Goal: Task Accomplishment & Management: Use online tool/utility

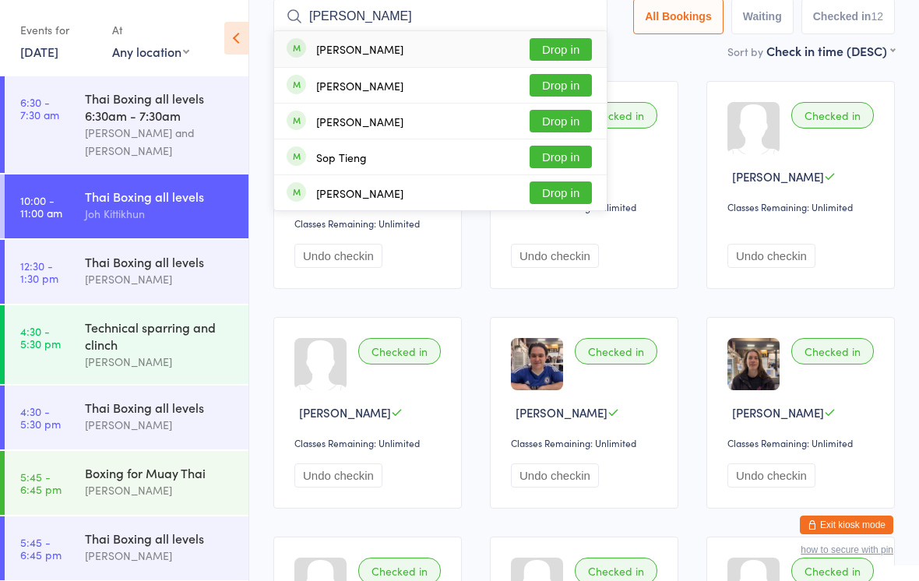
type input "[PERSON_NAME]"
click at [556, 85] on button "Drop in" at bounding box center [561, 85] width 62 height 23
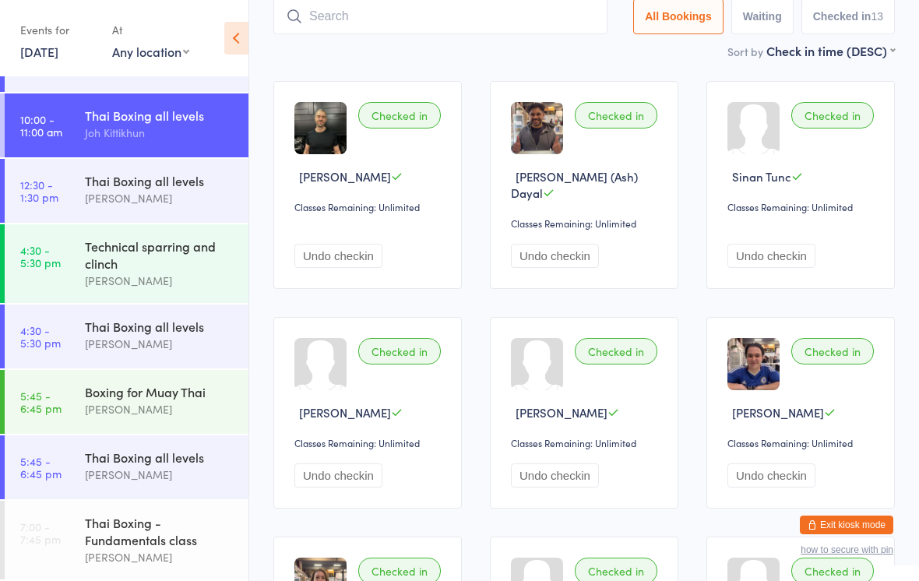
scroll to position [90, 0]
click at [177, 159] on div "Thai Boxing all levels Ching Suksawang" at bounding box center [167, 190] width 164 height 62
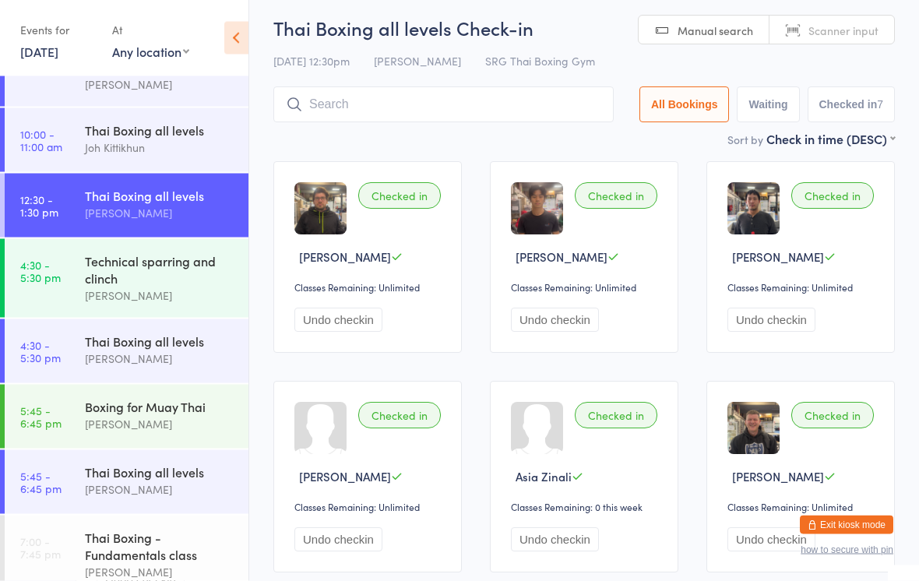
scroll to position [24, 0]
click at [195, 235] on div "Thai Boxing all levels Ching Suksawang" at bounding box center [167, 205] width 164 height 62
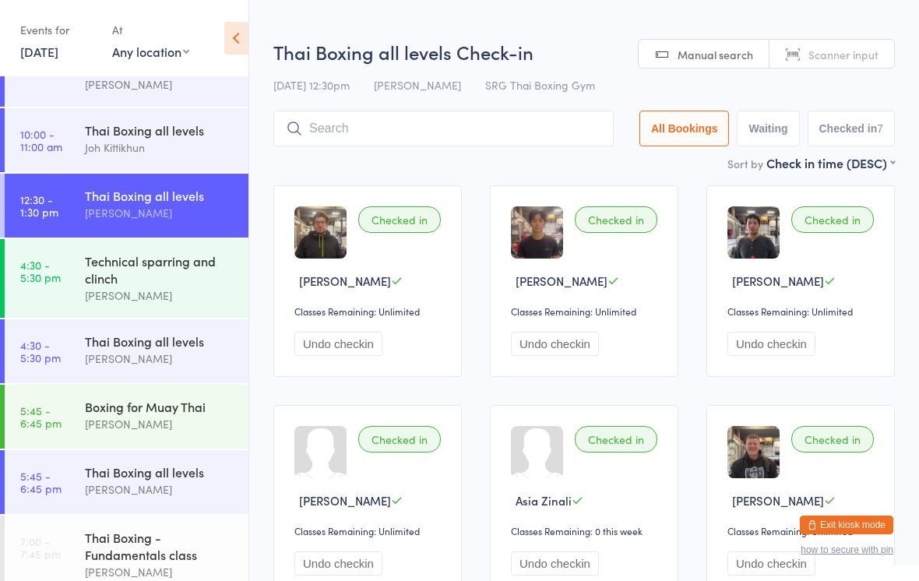
click at [196, 326] on div "Thai Boxing all levels Lily Sertmuangpak" at bounding box center [167, 350] width 164 height 62
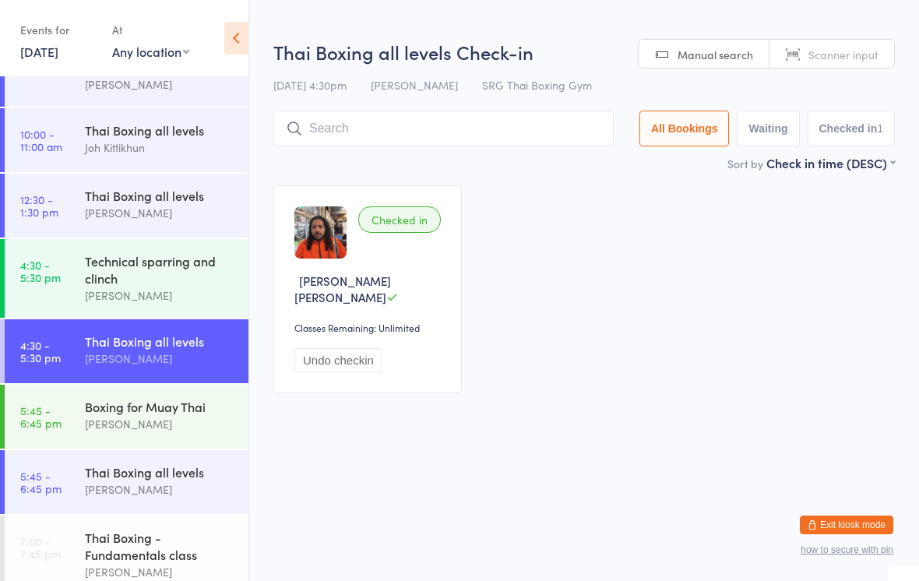
click at [362, 112] on input "search" at bounding box center [443, 129] width 340 height 36
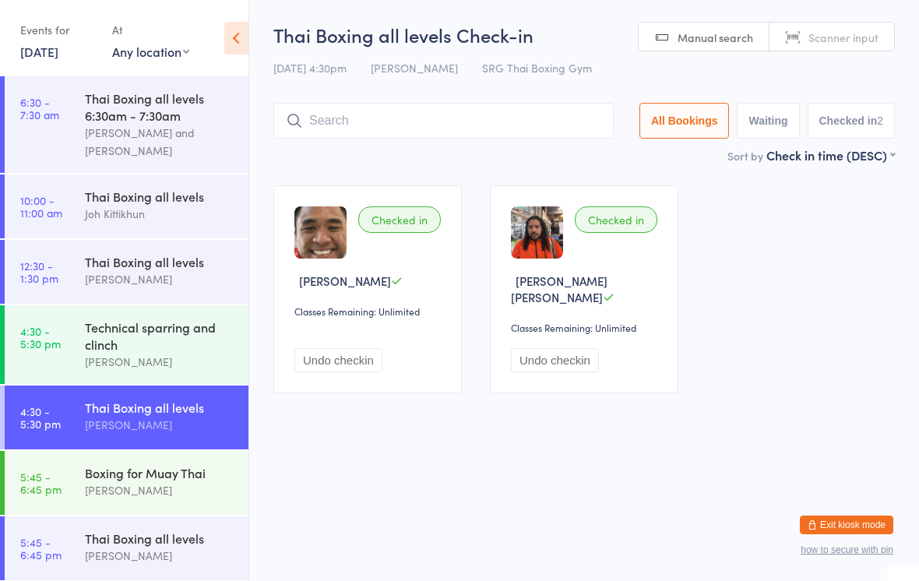
click at [490, 119] on input "search" at bounding box center [443, 121] width 340 height 36
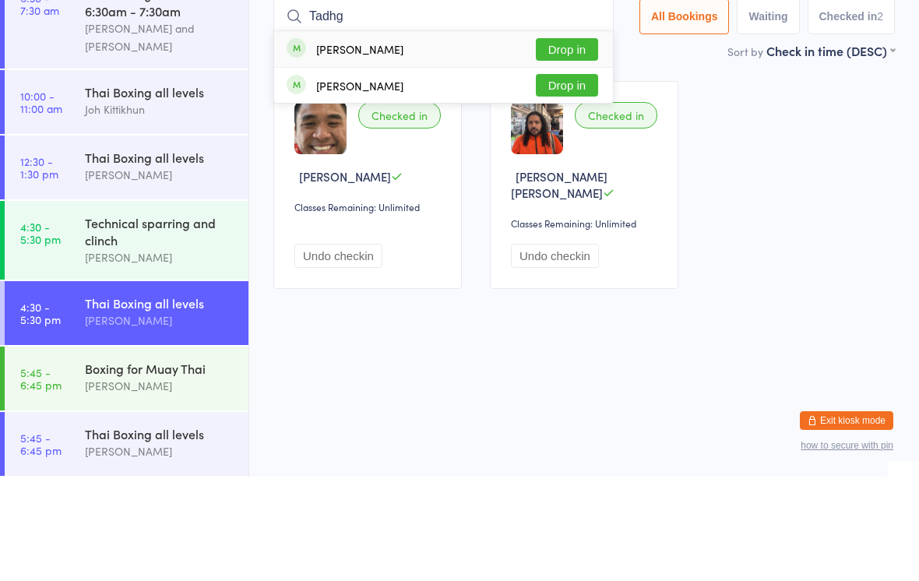
type input "Tadhg"
click at [567, 143] on button "Drop in" at bounding box center [567, 154] width 62 height 23
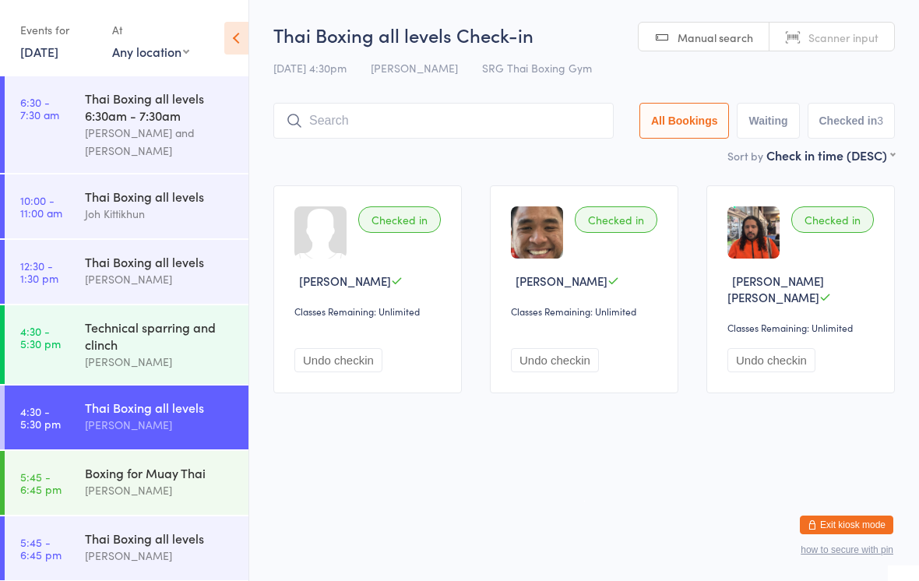
click at [196, 416] on div "Thai Boxing all levels" at bounding box center [160, 407] width 150 height 17
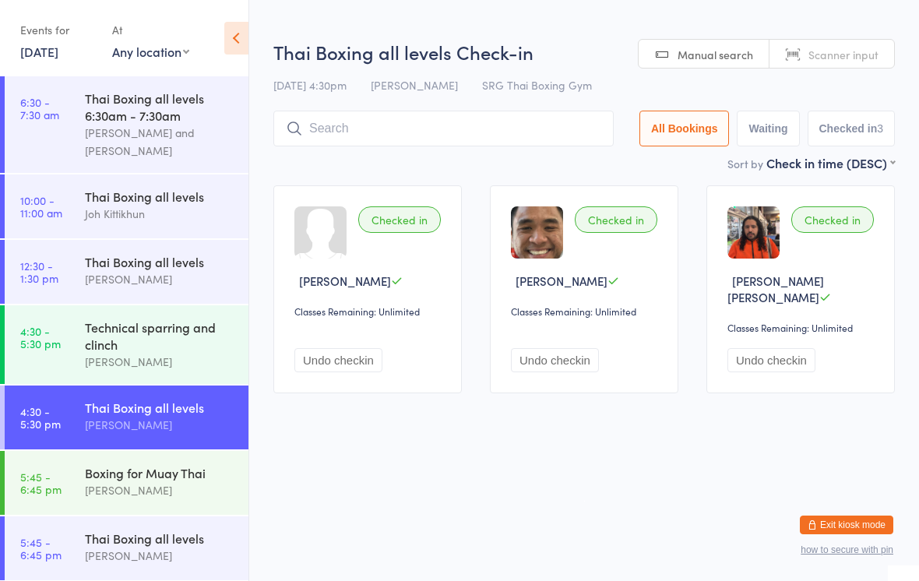
click at [494, 146] on input "search" at bounding box center [443, 129] width 340 height 36
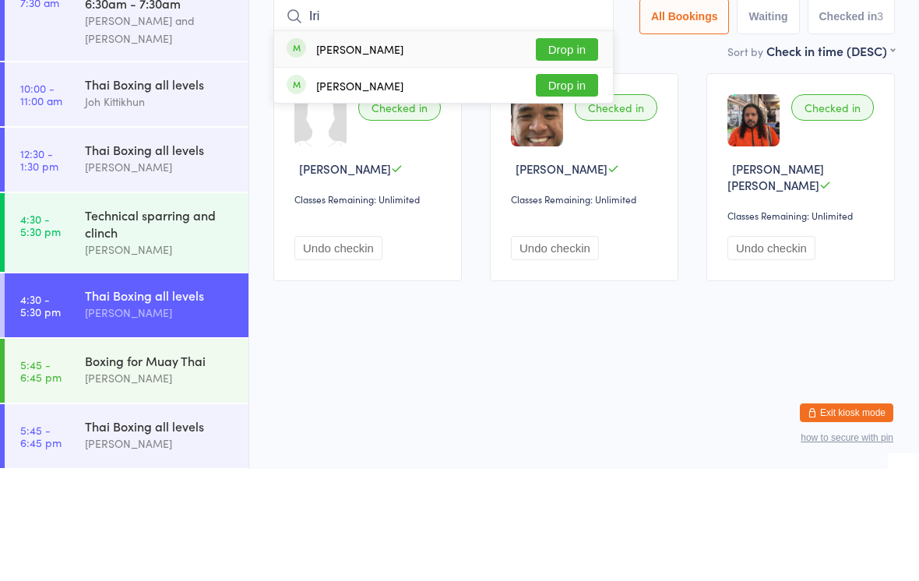
type input "Iri"
click at [582, 150] on button "Drop in" at bounding box center [567, 161] width 62 height 23
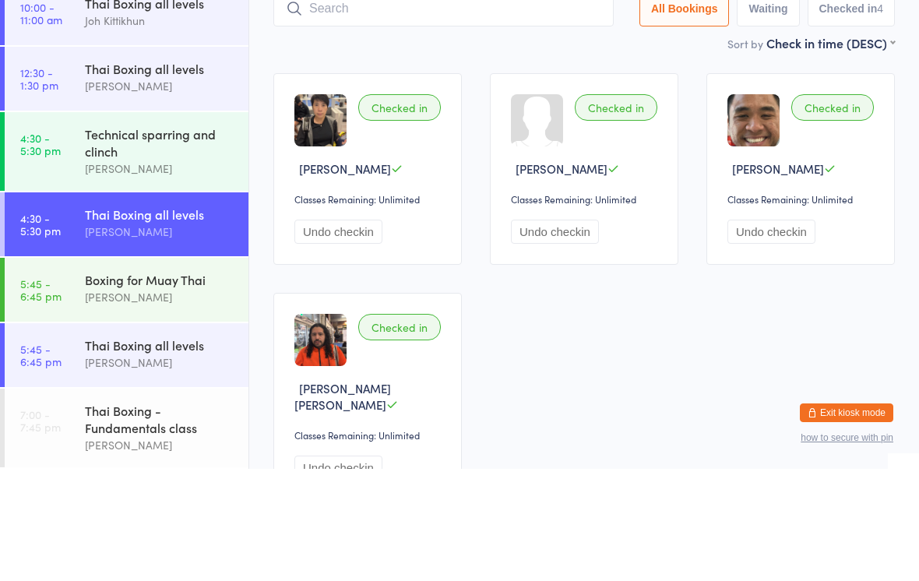
scroll to position [90, 0]
click at [180, 318] on div "Thai Boxing all levels" at bounding box center [160, 326] width 150 height 17
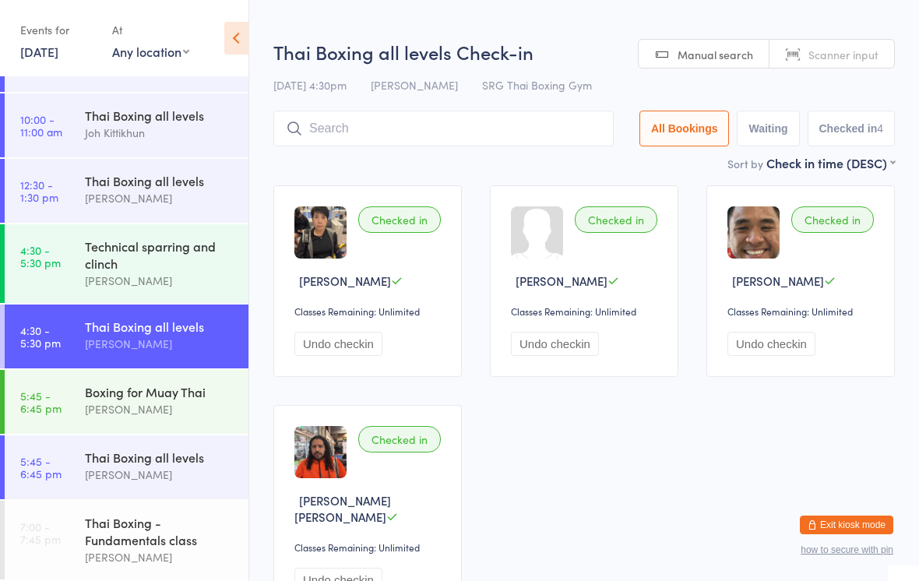
click at [467, 129] on input "search" at bounding box center [443, 129] width 340 height 36
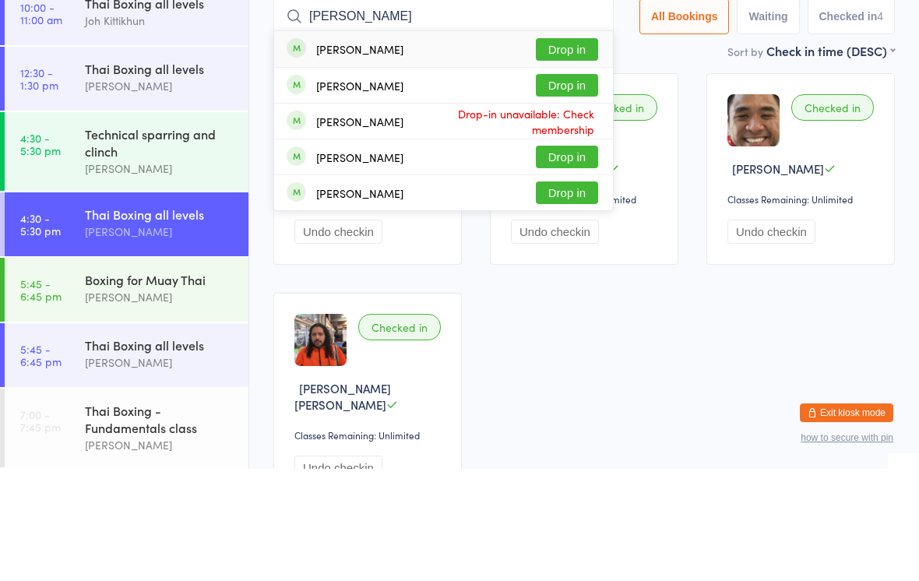
type input "[PERSON_NAME]"
click at [560, 150] on button "Drop in" at bounding box center [567, 161] width 62 height 23
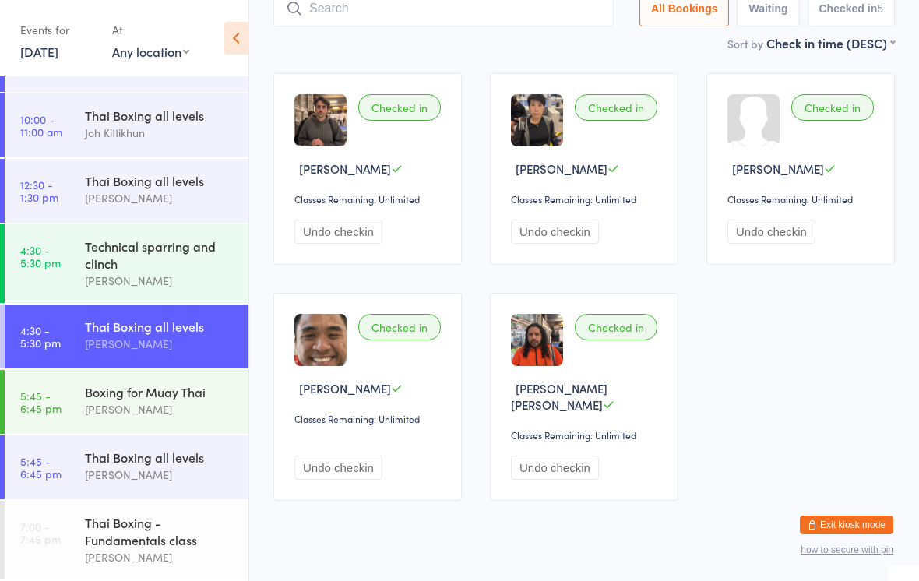
click at [125, 252] on div "Technical sparring and clinch" at bounding box center [160, 255] width 150 height 34
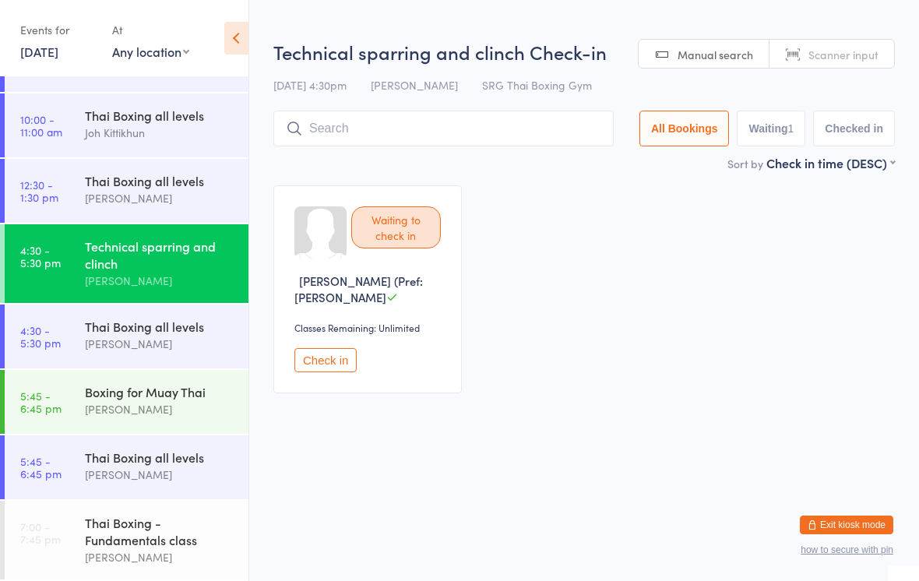
click at [478, 136] on input "search" at bounding box center [443, 129] width 340 height 36
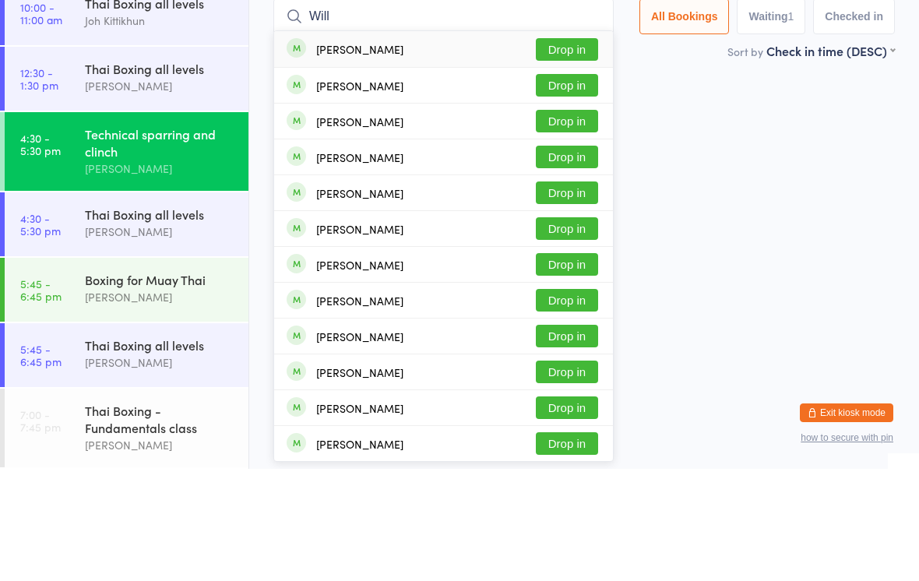
type input "Will"
click at [577, 294] on button "Drop in" at bounding box center [567, 305] width 62 height 23
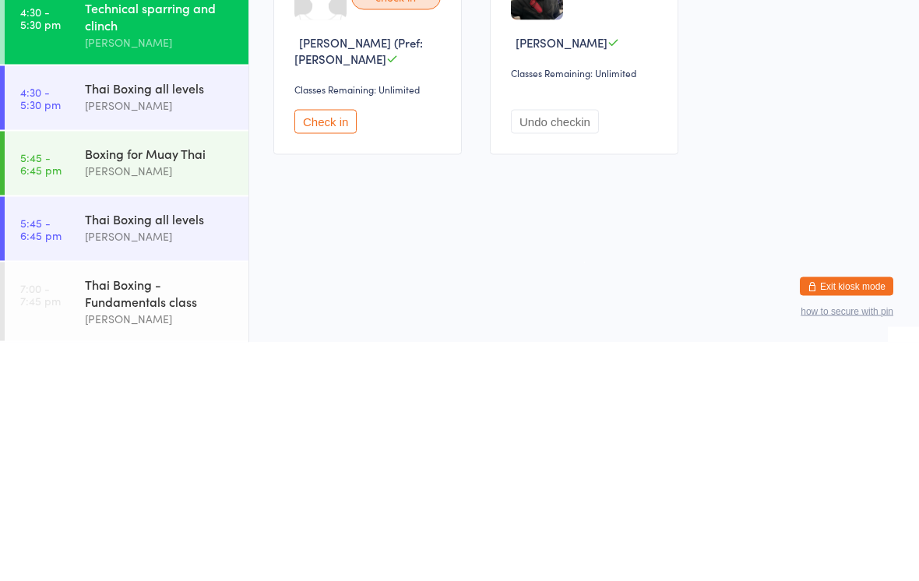
click at [185, 449] on div "Thai Boxing all levels" at bounding box center [160, 457] width 150 height 17
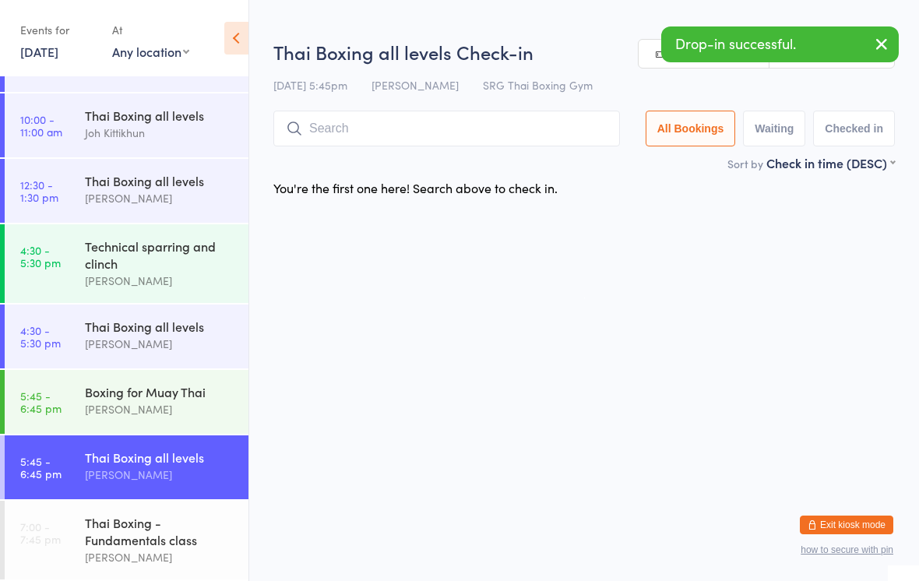
click at [526, 129] on input "search" at bounding box center [446, 129] width 347 height 36
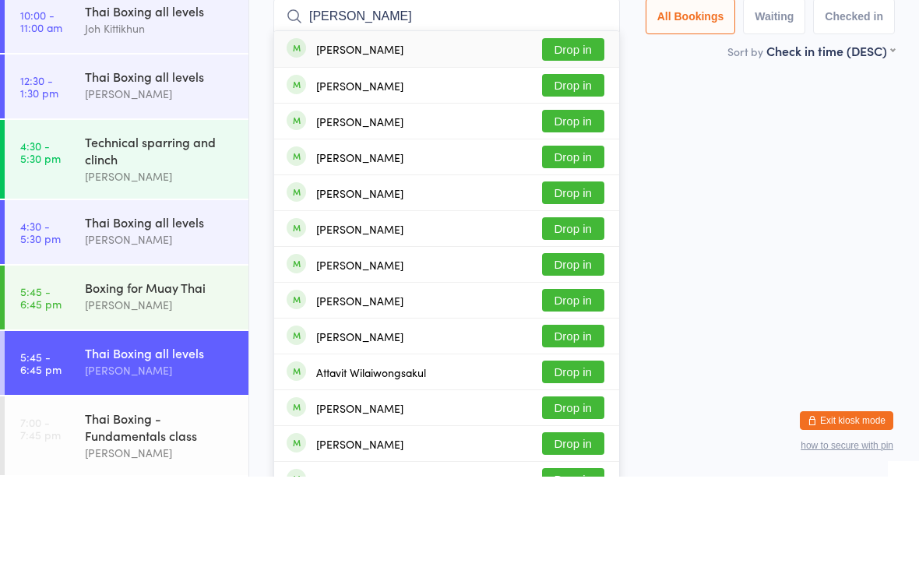
type input "[PERSON_NAME]"
click at [580, 143] on button "Drop in" at bounding box center [573, 154] width 62 height 23
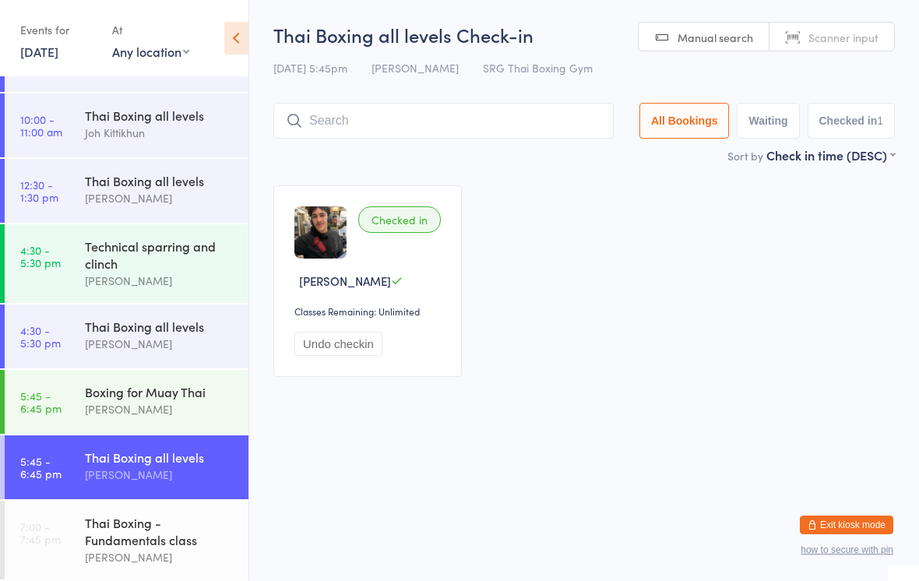
click at [78, 336] on link "4:30 - 5:30 pm Thai Boxing all levels [PERSON_NAME]" at bounding box center [127, 337] width 244 height 64
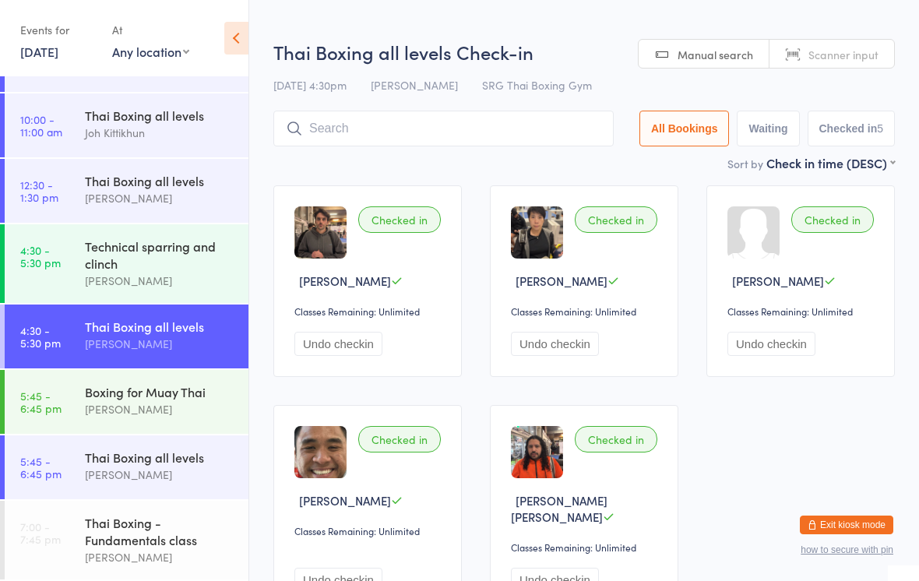
click at [347, 146] on input "search" at bounding box center [443, 129] width 340 height 36
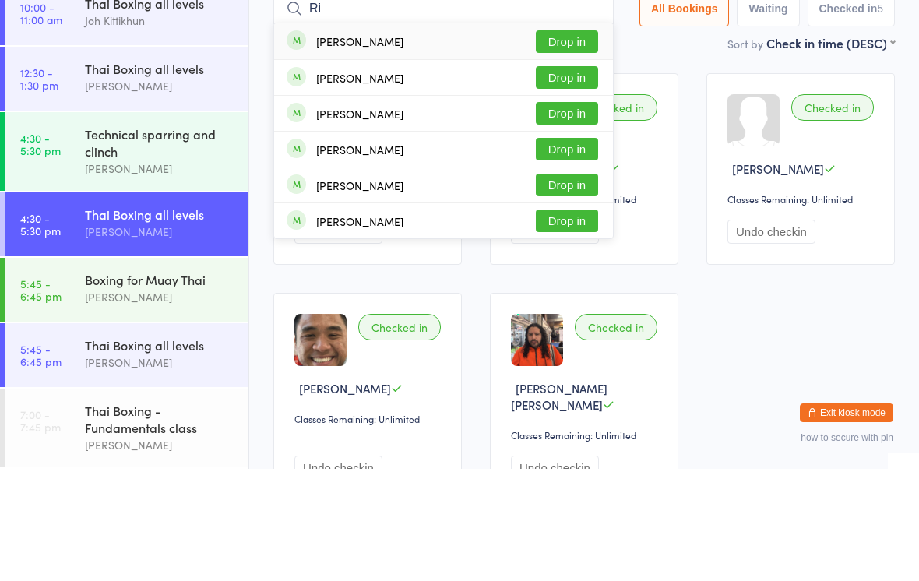
type input "Ri"
click at [557, 322] on button "Drop in" at bounding box center [567, 333] width 62 height 23
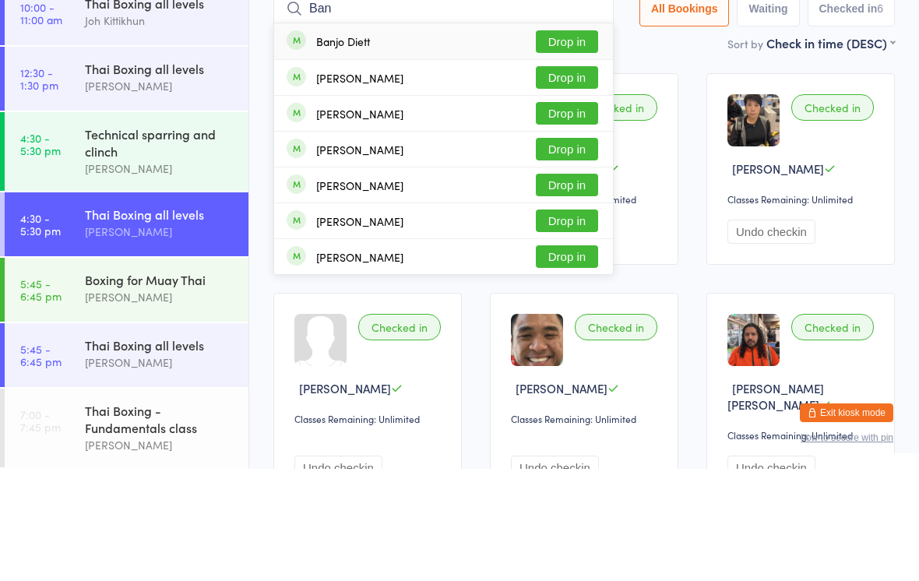
type input "Ban"
click at [564, 143] on button "Drop in" at bounding box center [567, 154] width 62 height 23
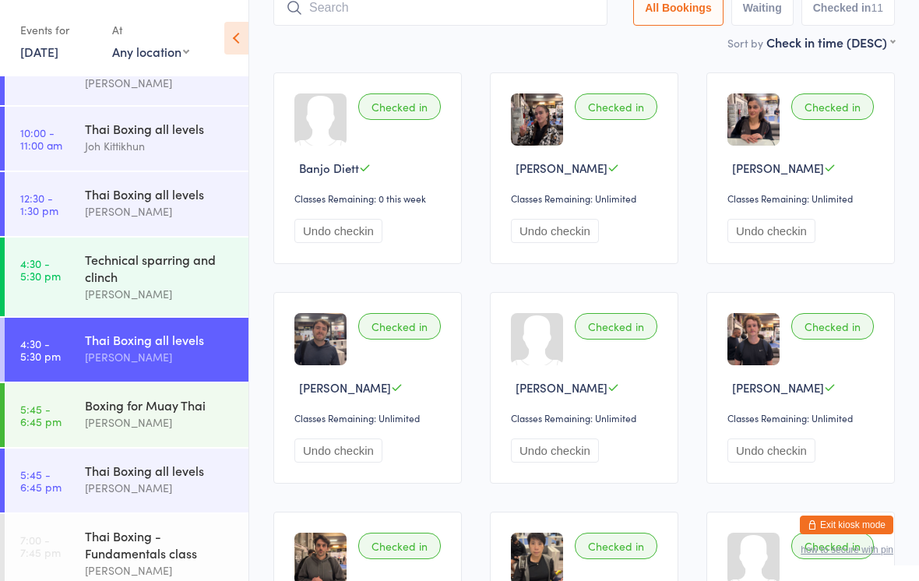
scroll to position [66, 0]
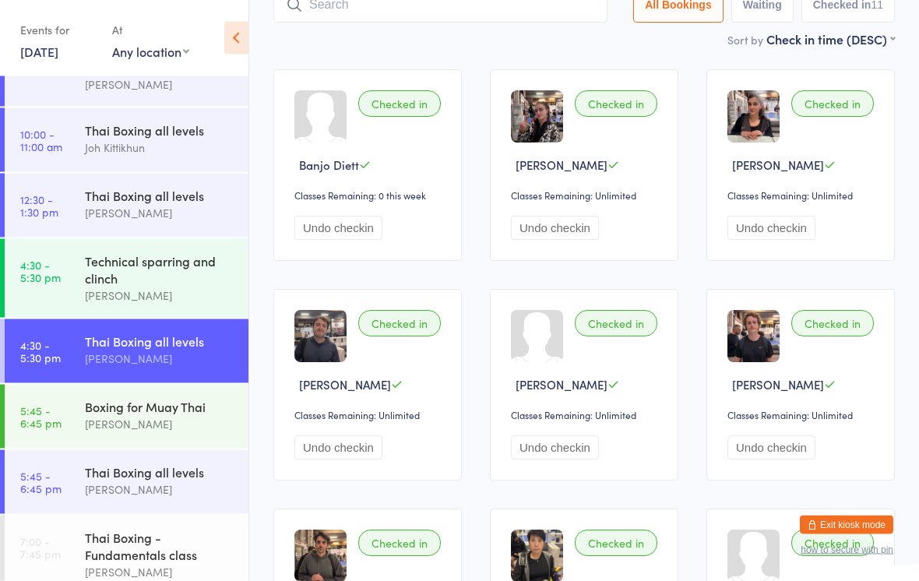
click at [128, 365] on div "[PERSON_NAME]" at bounding box center [160, 359] width 150 height 18
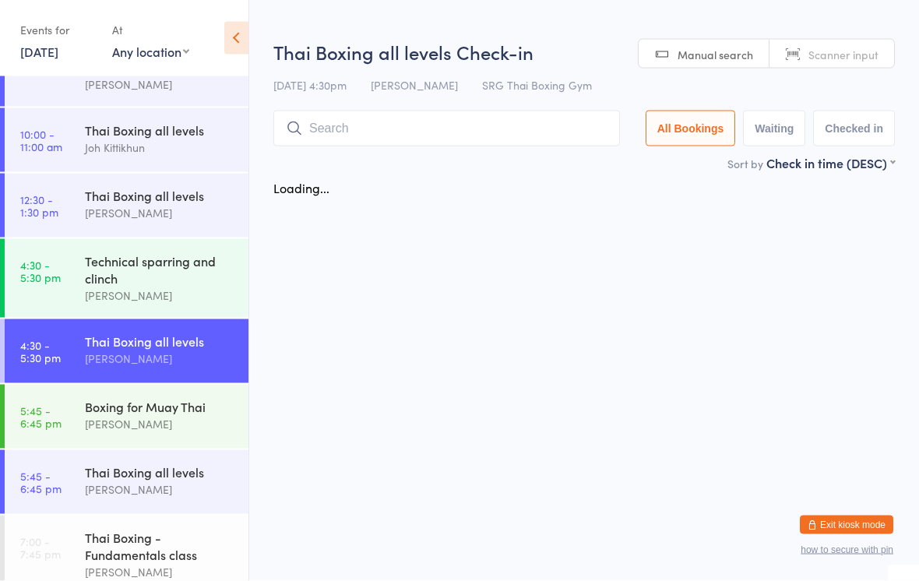
scroll to position [0, 0]
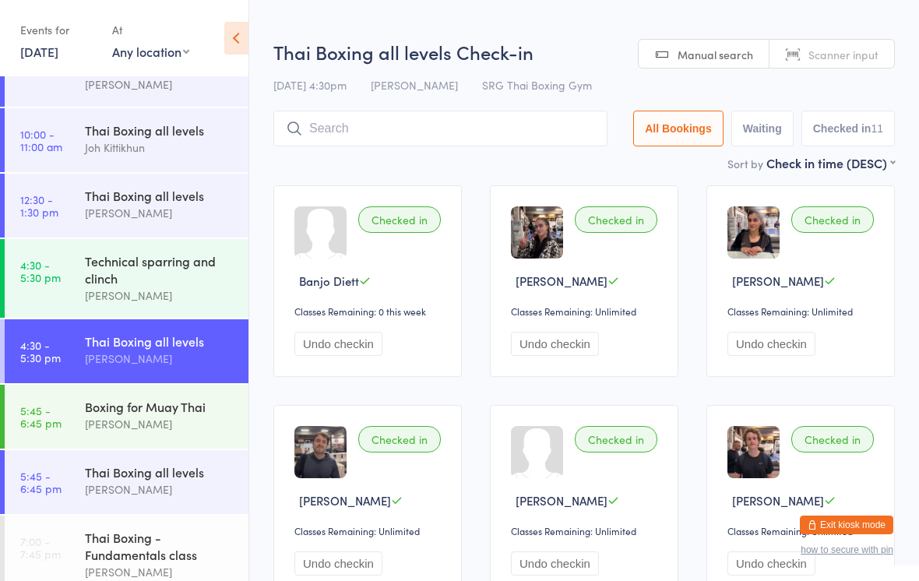
click at [463, 122] on input "search" at bounding box center [440, 129] width 334 height 36
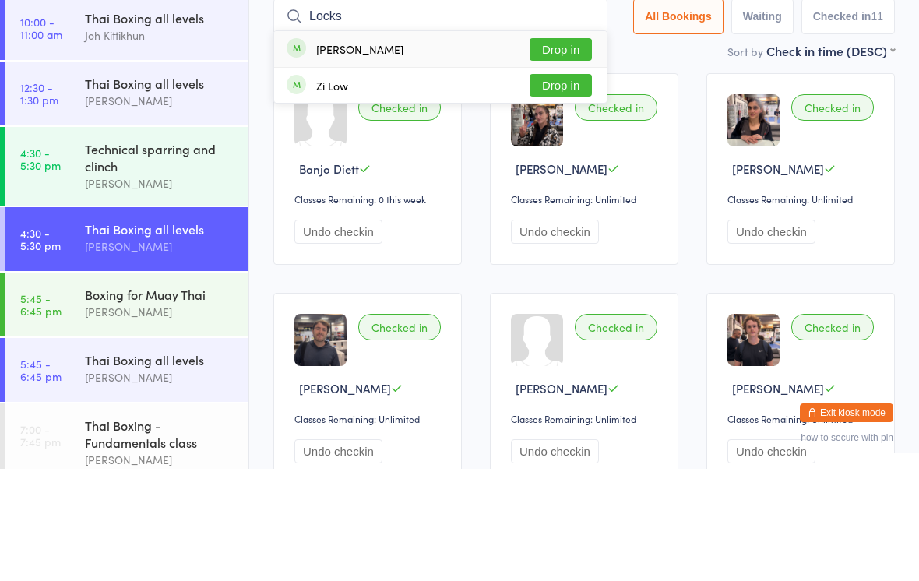
type input "Locks"
click at [569, 150] on button "Drop in" at bounding box center [561, 161] width 62 height 23
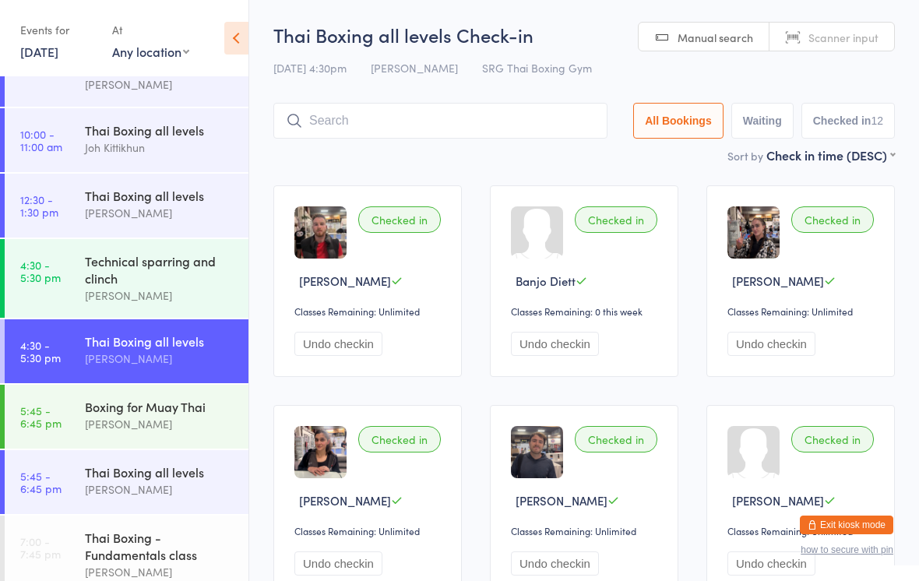
click at [528, 132] on input "search" at bounding box center [440, 121] width 334 height 36
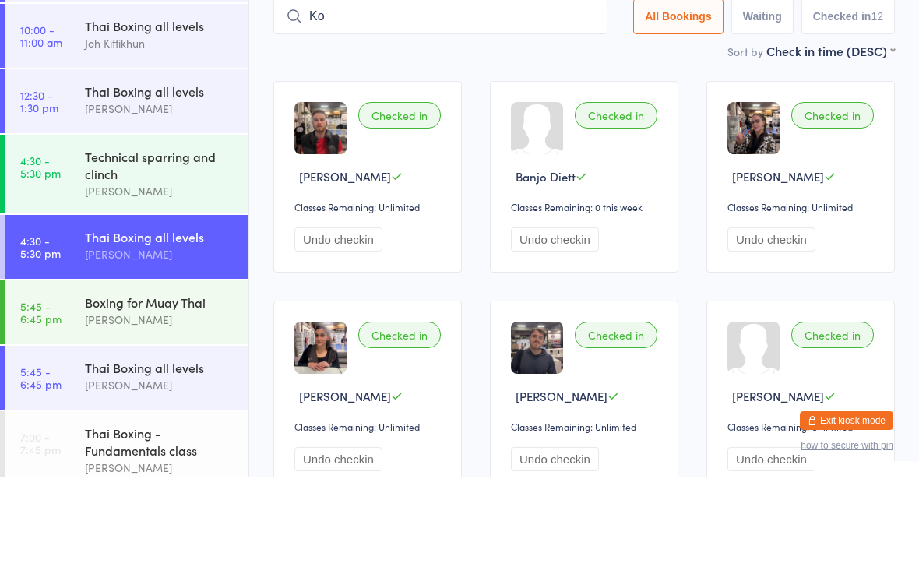
type input "K"
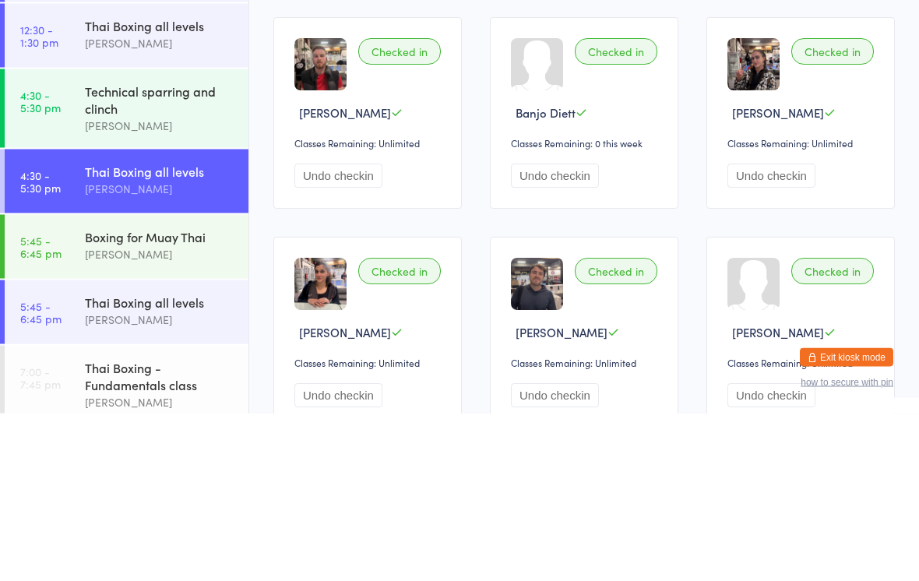
scroll to position [66, 0]
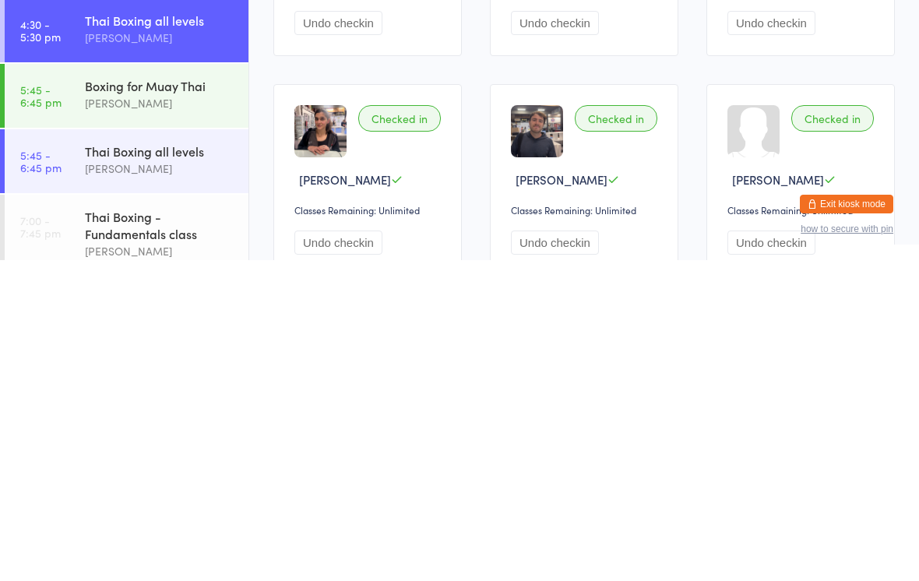
click at [195, 415] on div "[PERSON_NAME]" at bounding box center [160, 424] width 150 height 18
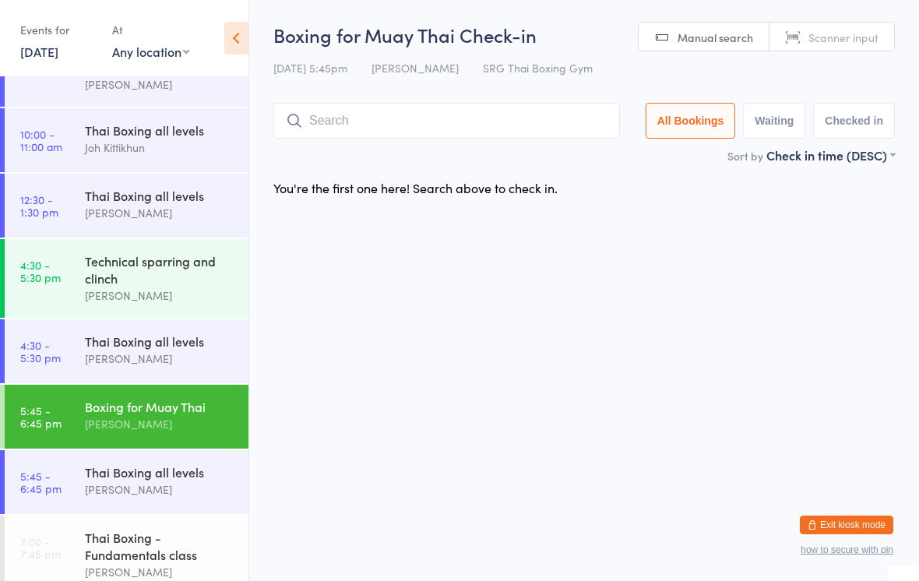
click at [461, 128] on input "search" at bounding box center [446, 121] width 347 height 36
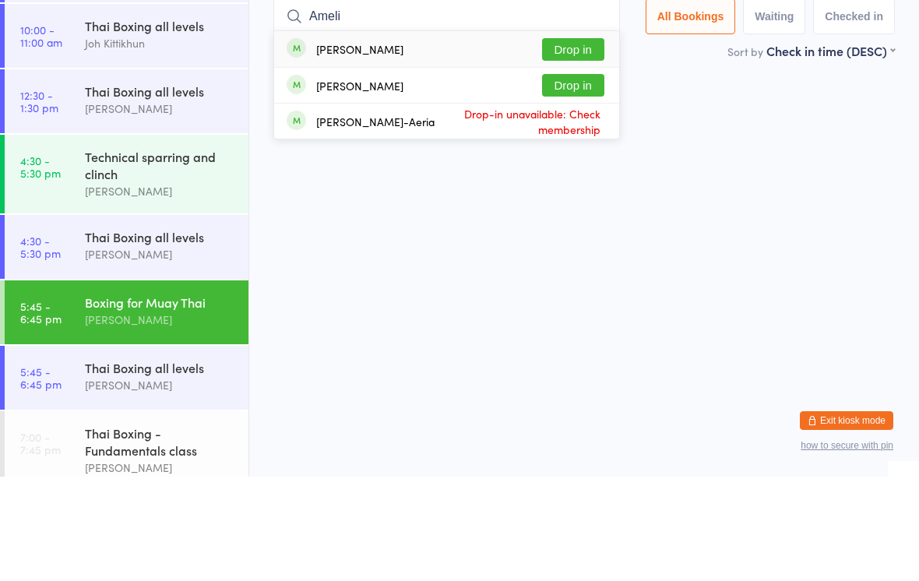
type input "Ameli"
click at [441, 136] on div "[PERSON_NAME] Drop in" at bounding box center [446, 154] width 345 height 36
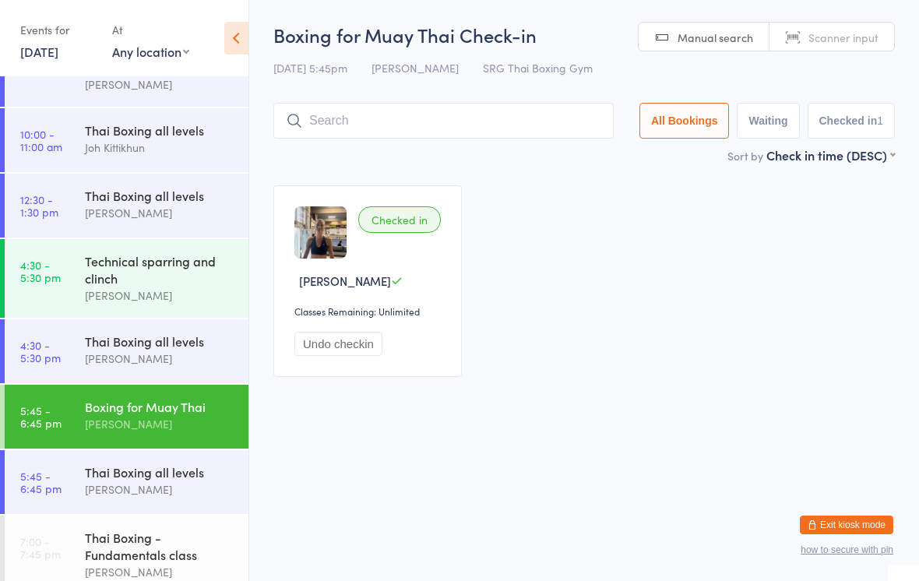
click at [179, 492] on div "[PERSON_NAME]" at bounding box center [160, 490] width 150 height 18
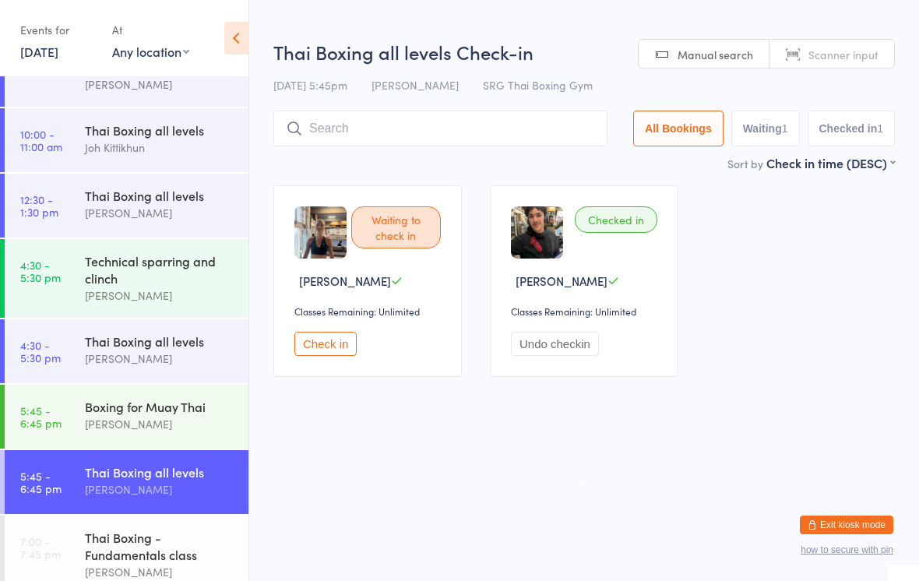
click at [322, 120] on input "search" at bounding box center [440, 129] width 334 height 36
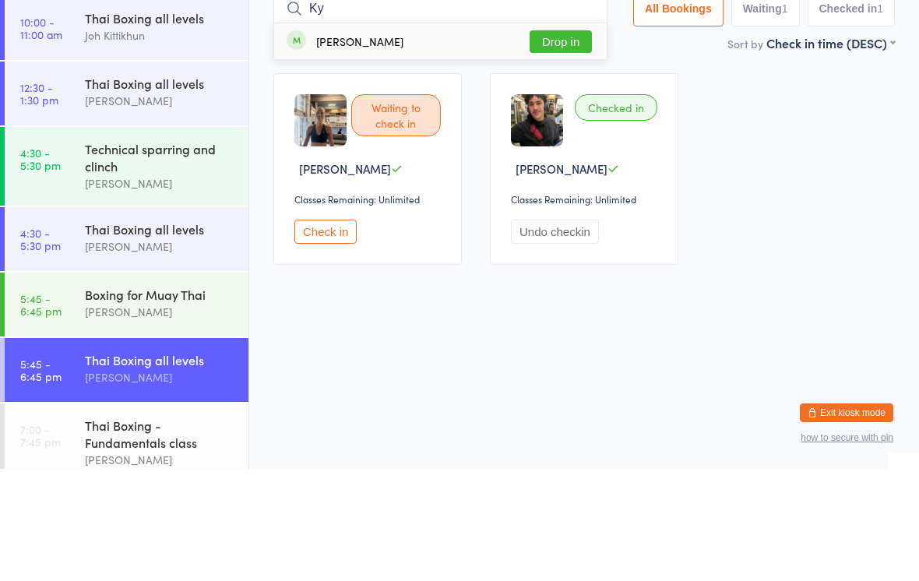
type input "Ky"
click at [554, 143] on button "Drop in" at bounding box center [561, 154] width 62 height 23
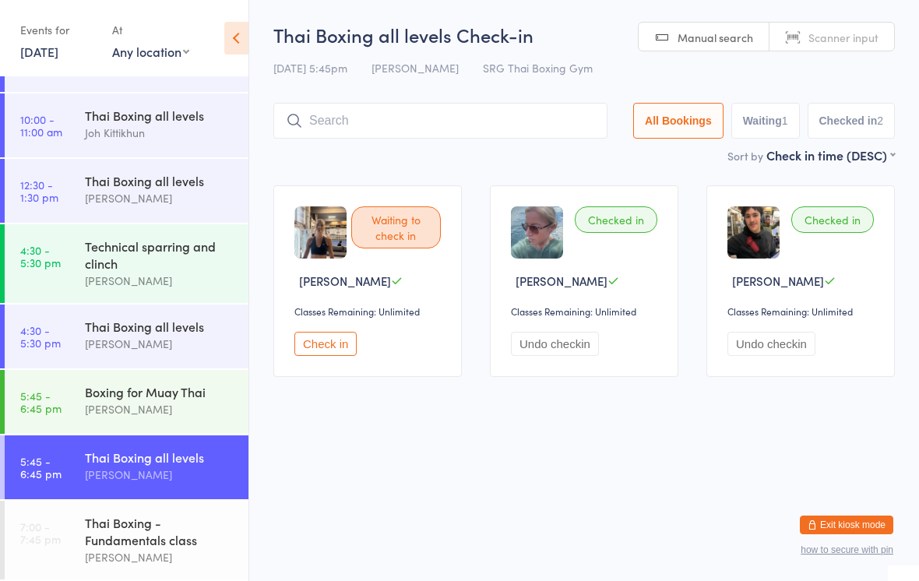
scroll to position [90, 0]
click at [510, 100] on div "Thai Boxing all levels Check-in [DATE] 5:45pm [PERSON_NAME] SRG Thai Boxing Gym…" at bounding box center [584, 84] width 622 height 125
click at [534, 139] on input "search" at bounding box center [440, 121] width 334 height 36
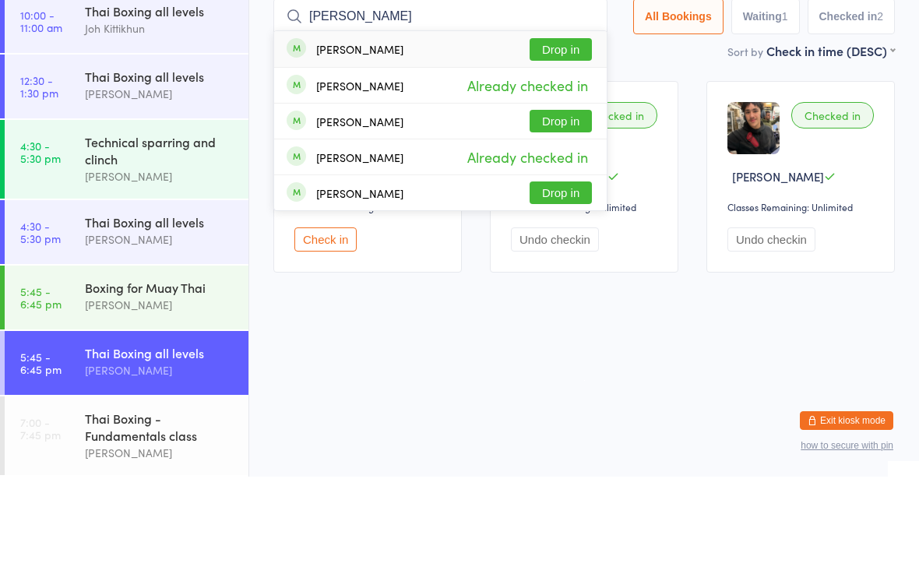
type input "[PERSON_NAME]"
click at [563, 143] on button "Drop in" at bounding box center [561, 154] width 62 height 23
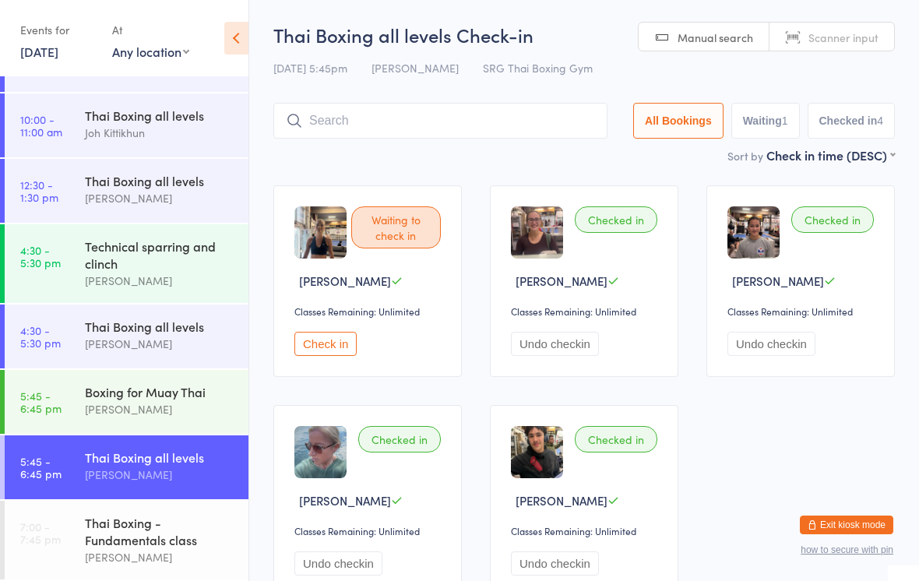
click at [400, 136] on input "search" at bounding box center [440, 121] width 334 height 36
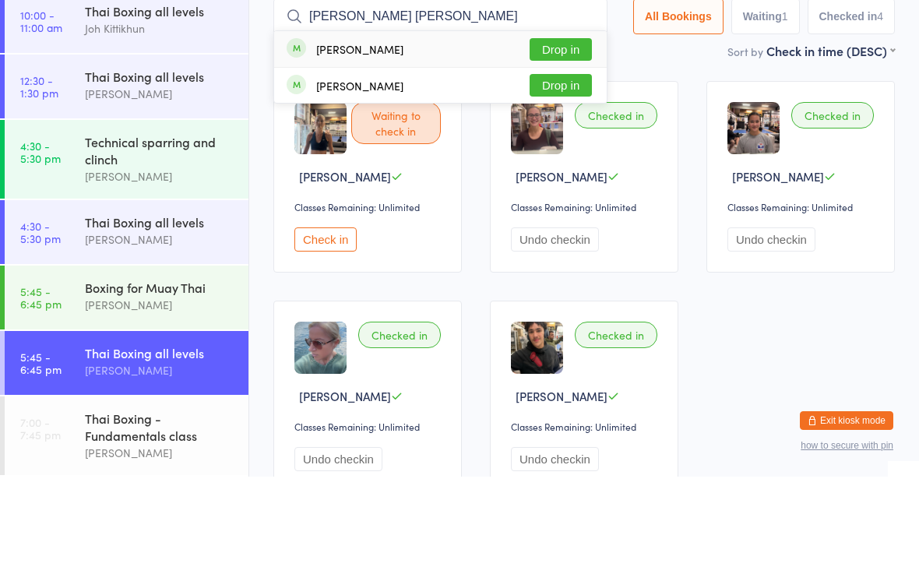
type input "[PERSON_NAME] [PERSON_NAME]"
click at [557, 143] on button "Drop in" at bounding box center [561, 154] width 62 height 23
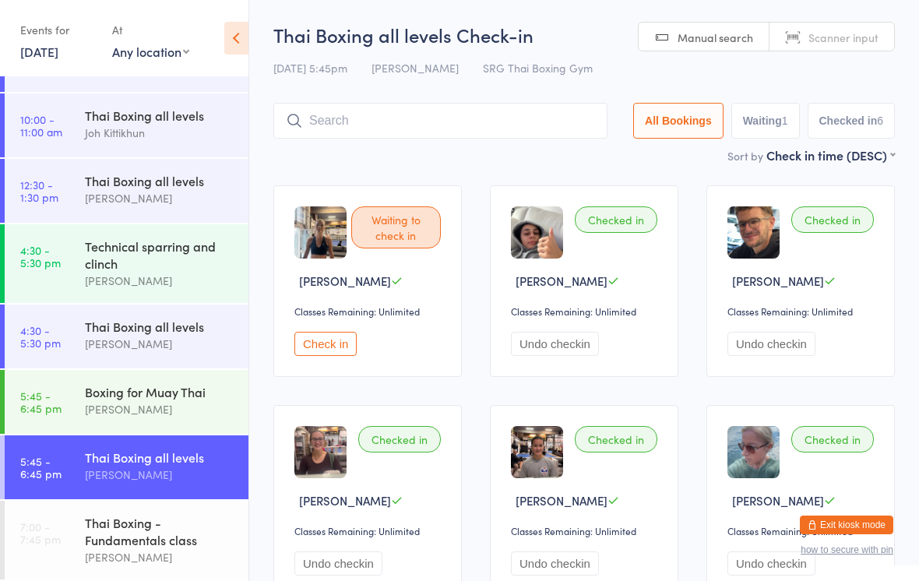
click at [609, 161] on div "Sort by Check in time (DESC) First name (ASC) First name (DESC) Last name (ASC)…" at bounding box center [584, 154] width 622 height 17
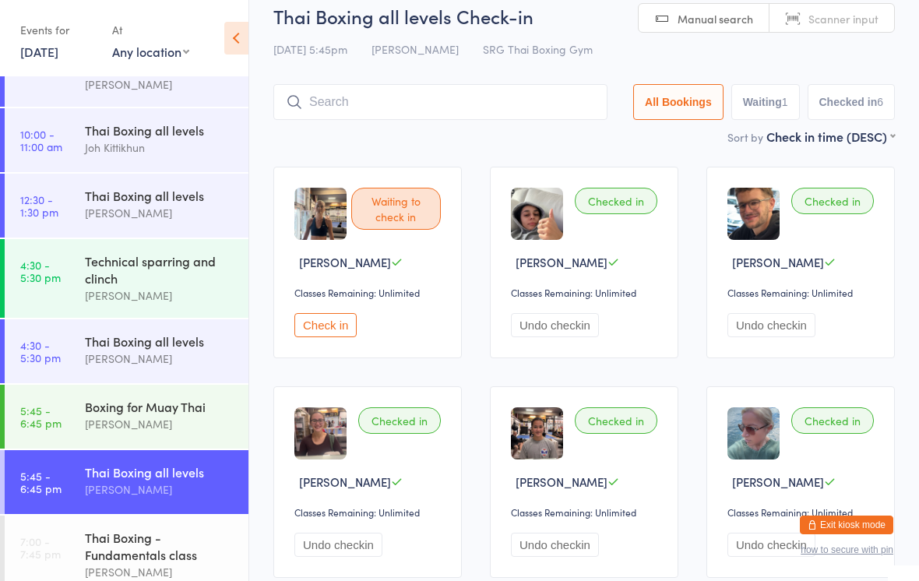
scroll to position [0, 0]
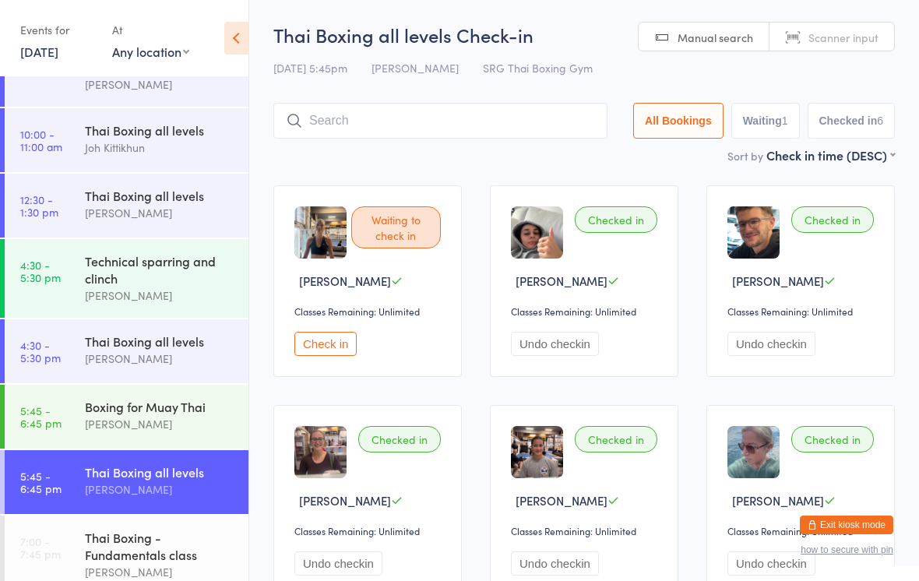
click at [418, 137] on input "search" at bounding box center [440, 121] width 334 height 36
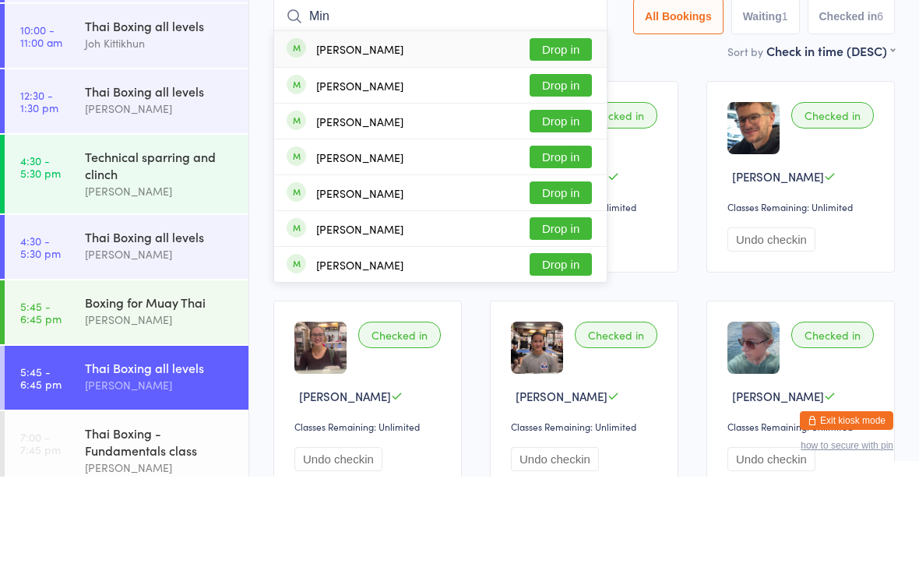
type input "Min"
click at [571, 143] on button "Drop in" at bounding box center [561, 154] width 62 height 23
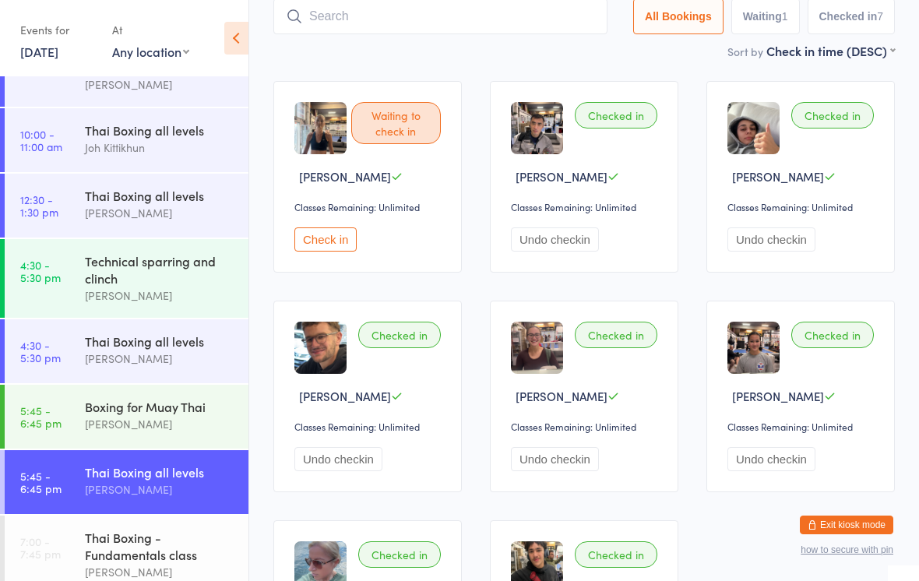
click at [310, 19] on input "search" at bounding box center [440, 16] width 334 height 36
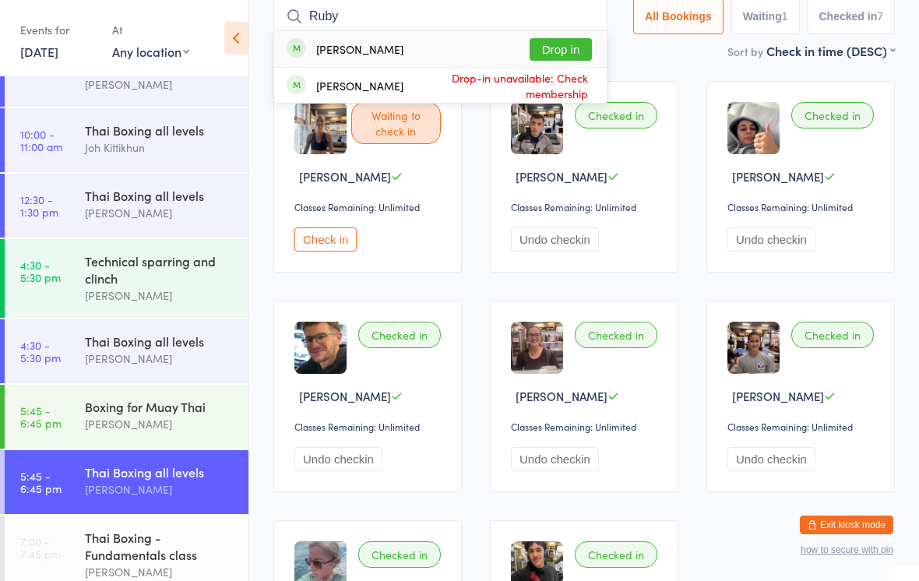
type input "Ruby"
click at [559, 54] on button "Drop in" at bounding box center [561, 49] width 62 height 23
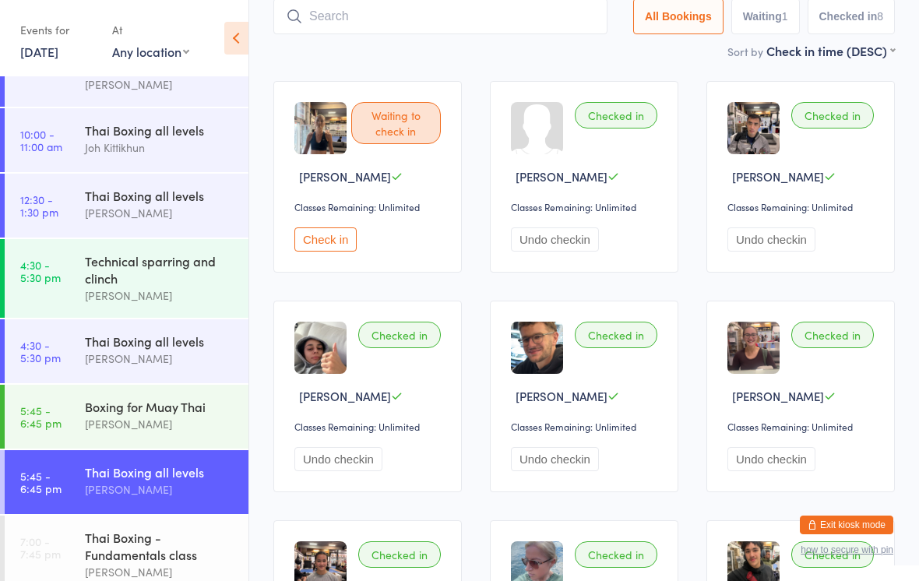
click at [520, 17] on input "search" at bounding box center [440, 16] width 334 height 36
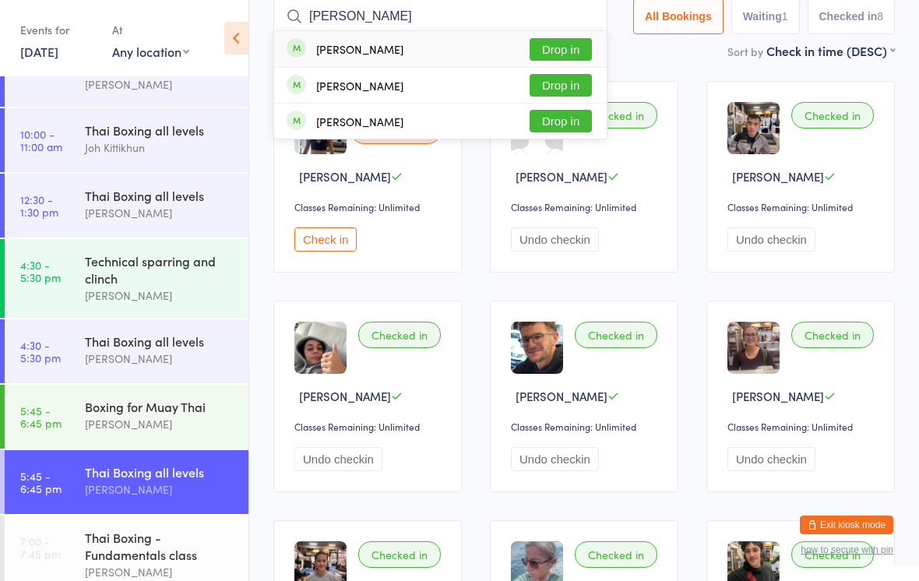
type input "[PERSON_NAME]"
click at [309, 54] on div "[PERSON_NAME]" at bounding box center [345, 49] width 117 height 17
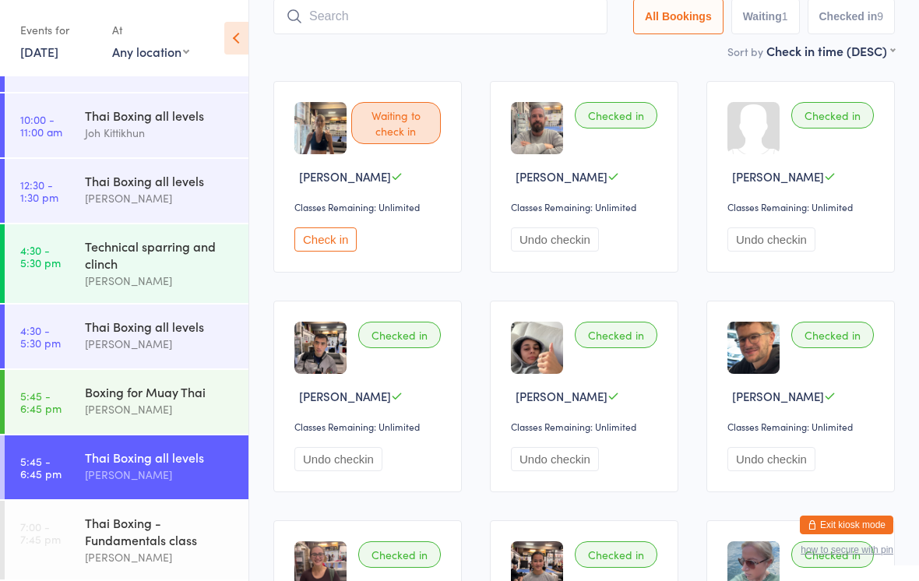
scroll to position [90, 0]
click at [184, 478] on div "[PERSON_NAME]" at bounding box center [160, 475] width 150 height 18
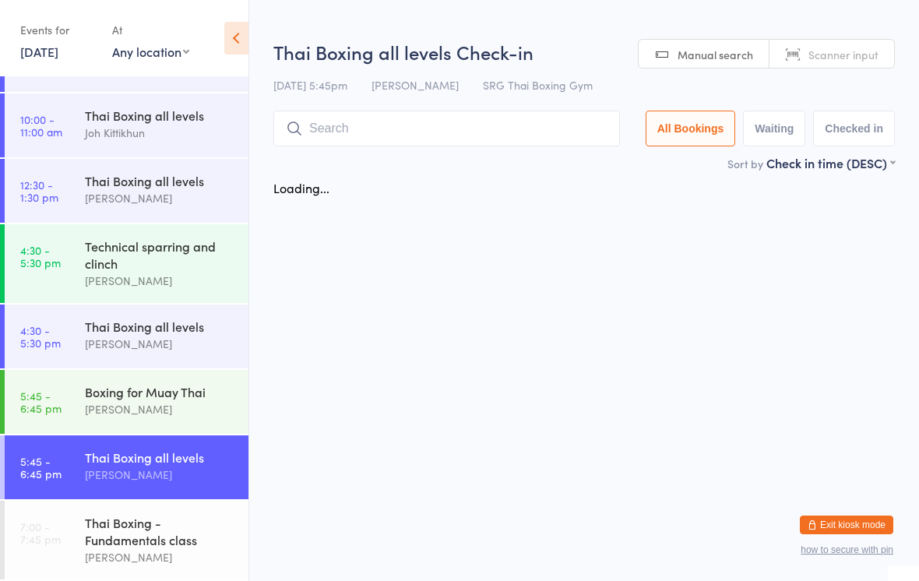
scroll to position [0, 0]
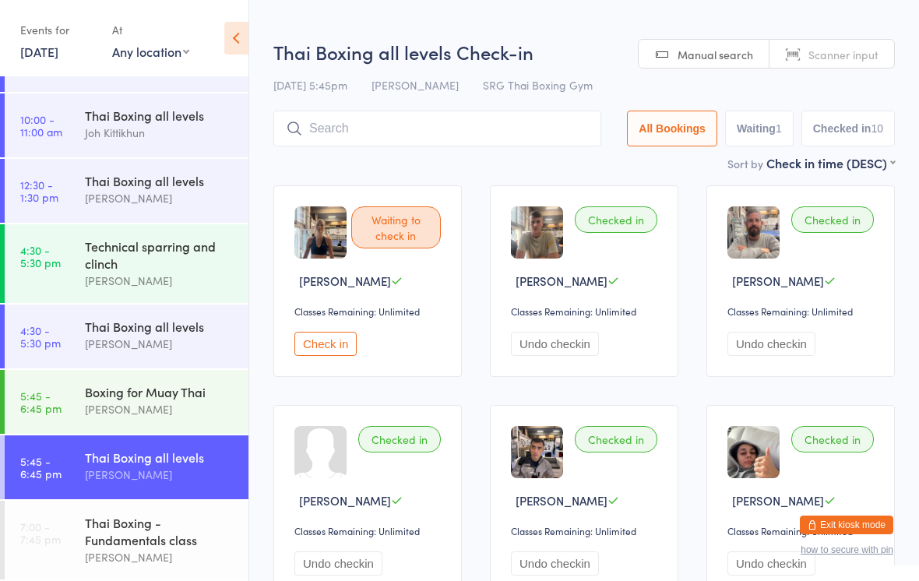
click at [386, 145] on input "search" at bounding box center [437, 129] width 328 height 36
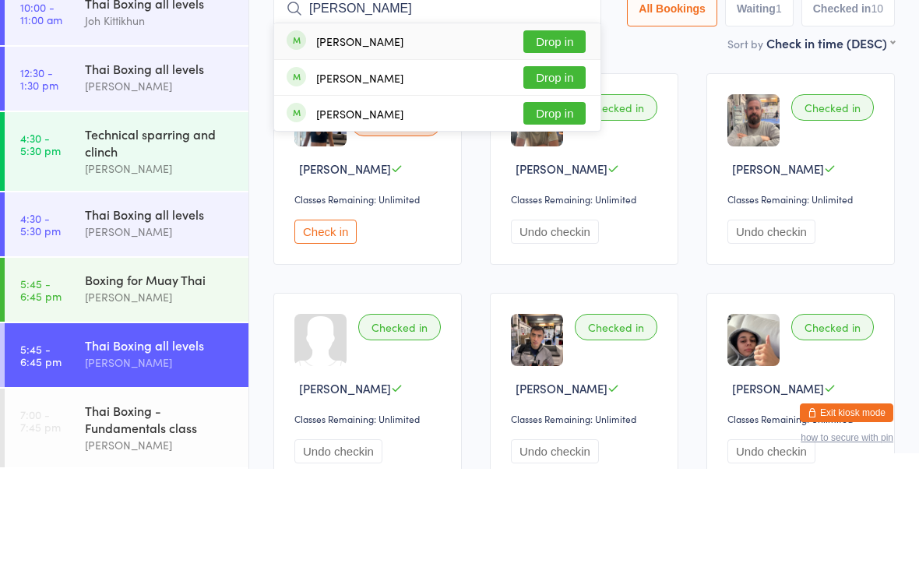
type input "[PERSON_NAME]"
click at [541, 143] on button "Drop in" at bounding box center [555, 154] width 62 height 23
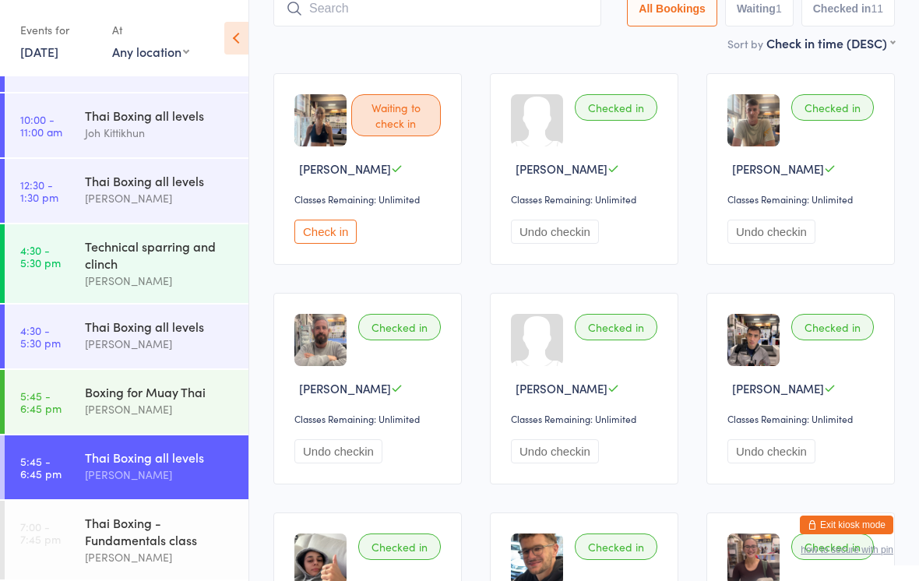
click at [325, 5] on input "search" at bounding box center [437, 9] width 328 height 36
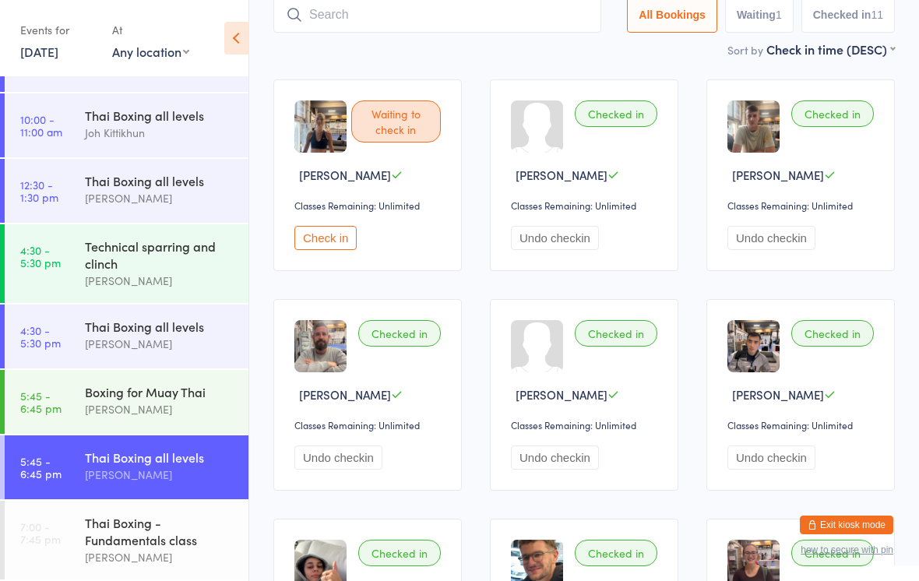
scroll to position [104, 0]
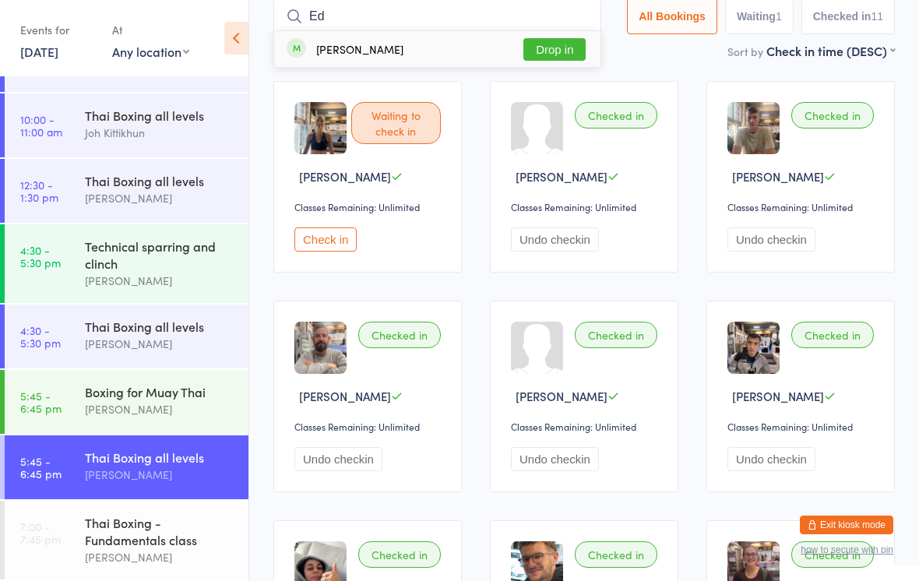
type input "Ed"
click at [545, 54] on button "Drop in" at bounding box center [555, 49] width 62 height 23
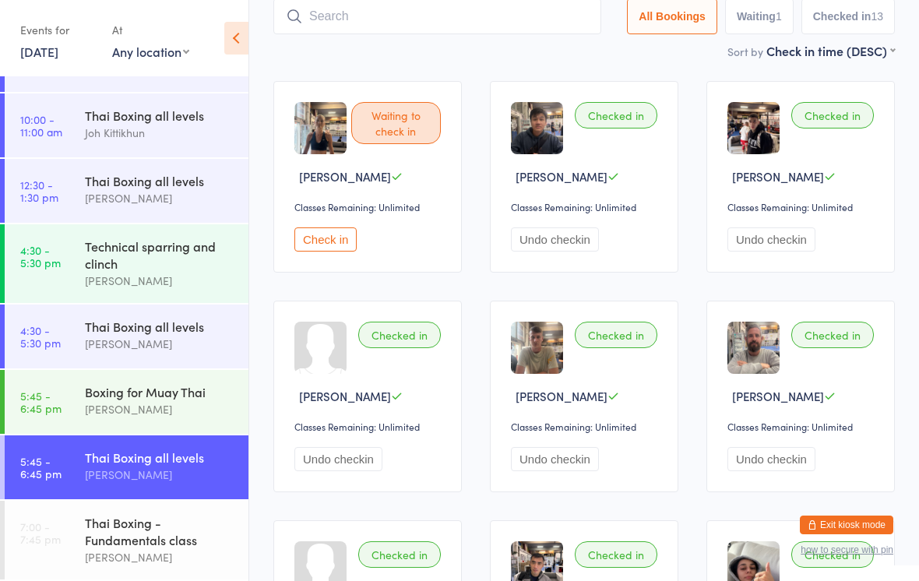
click at [521, 9] on input "search" at bounding box center [437, 16] width 328 height 36
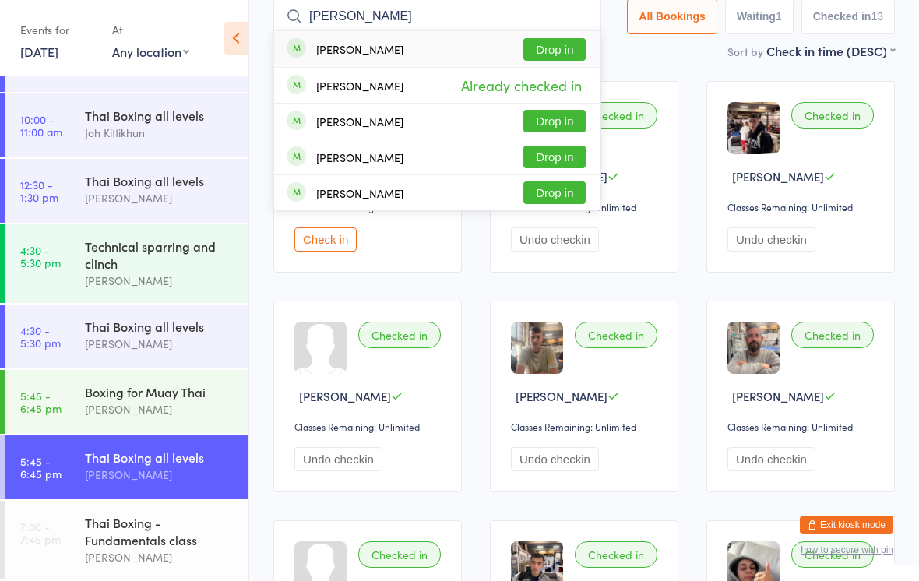
type input "[PERSON_NAME]"
click at [563, 51] on button "Drop in" at bounding box center [555, 49] width 62 height 23
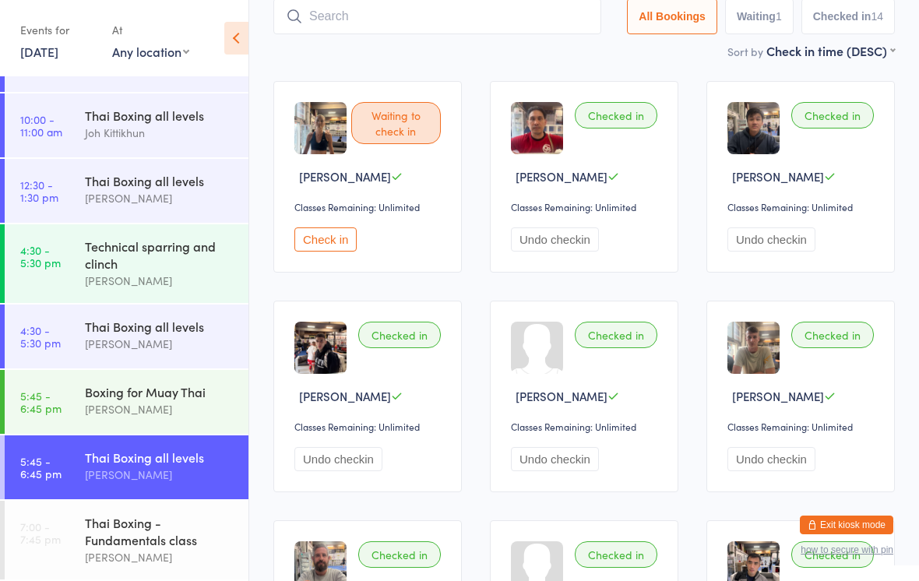
click at [513, 19] on input "search" at bounding box center [437, 16] width 328 height 36
type input "Flo"
click at [544, 54] on button "Drop in" at bounding box center [555, 49] width 62 height 23
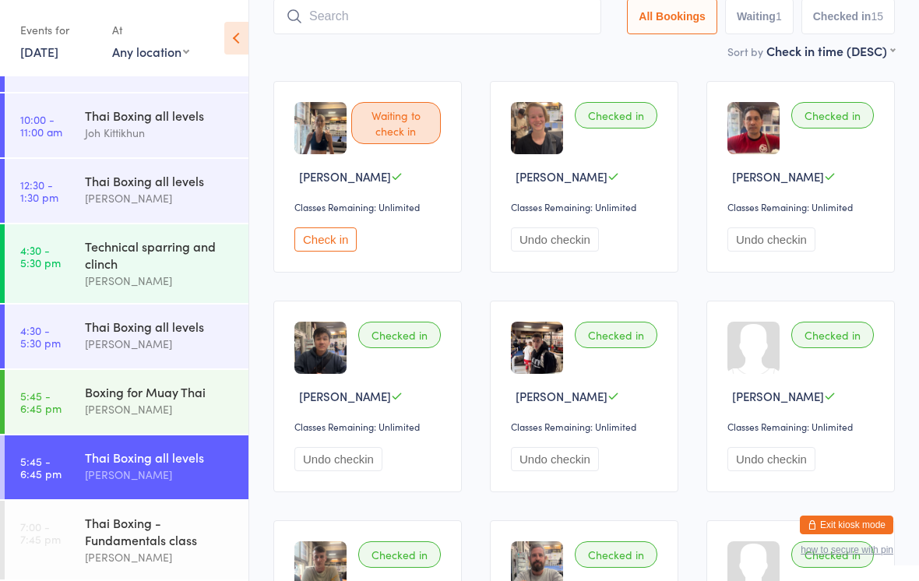
click at [337, 9] on input "search" at bounding box center [437, 16] width 328 height 36
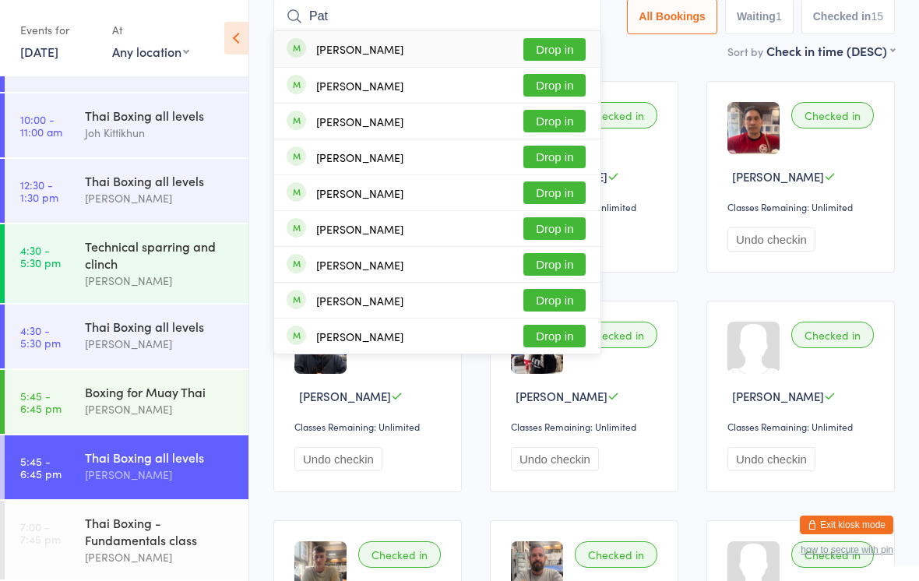
type input "Pat"
click at [538, 46] on button "Drop in" at bounding box center [555, 49] width 62 height 23
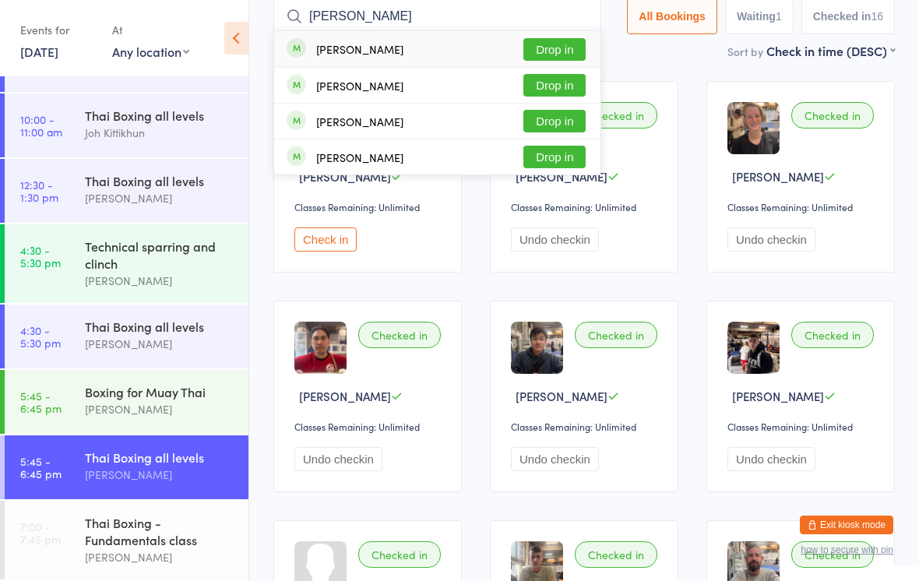
type input "[PERSON_NAME]"
click at [559, 34] on div "[PERSON_NAME] Drop in" at bounding box center [437, 49] width 326 height 36
